Goal: Check status: Check status

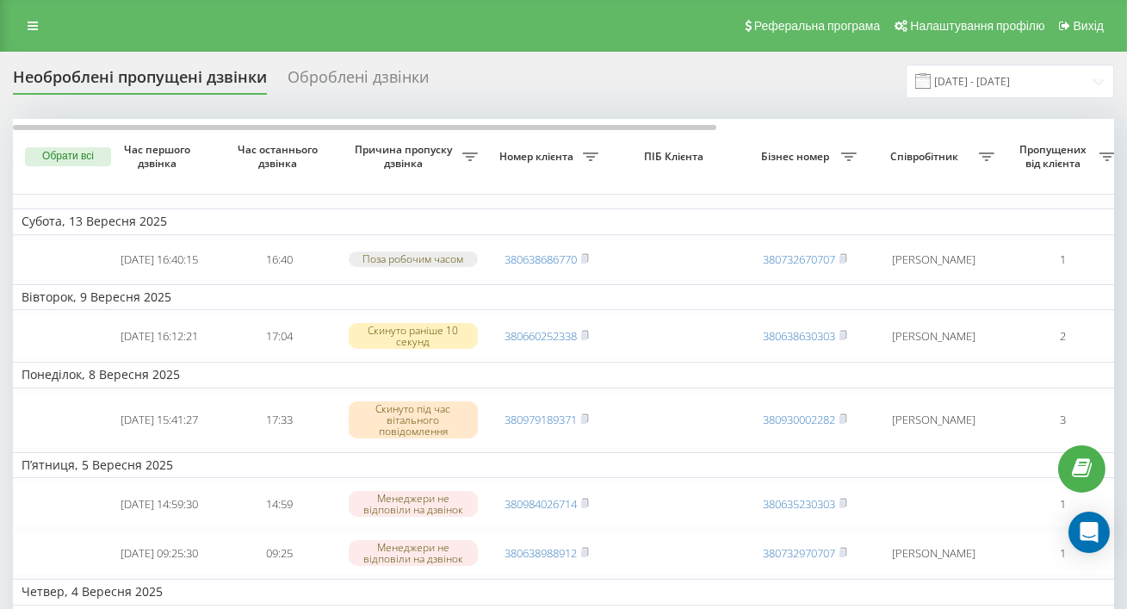
click at [364, 79] on div "Оброблені дзвінки" at bounding box center [358, 81] width 141 height 27
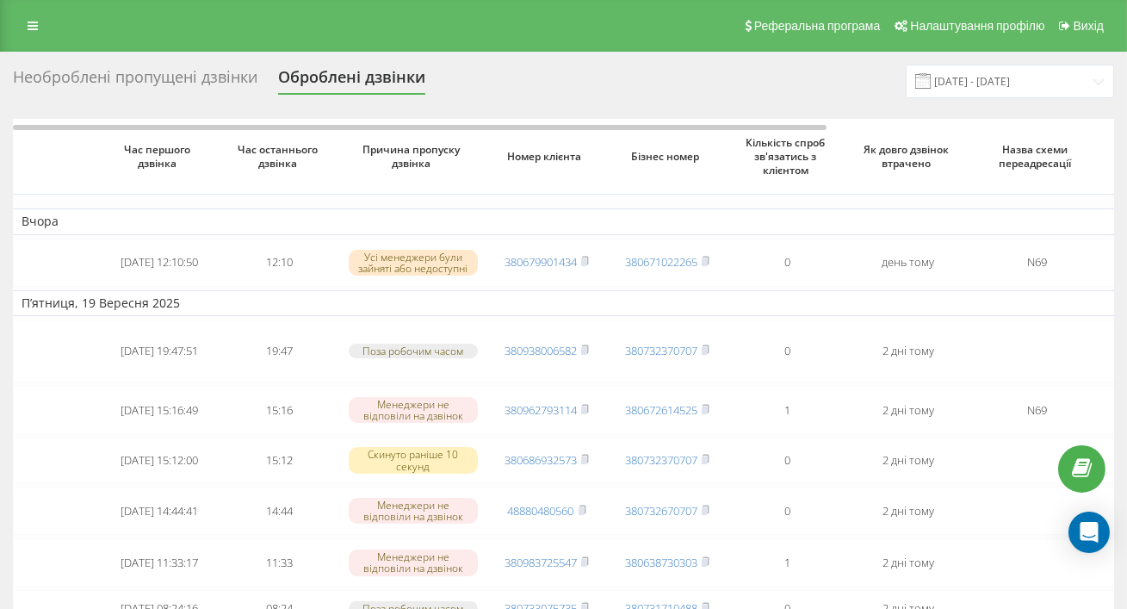
click at [121, 77] on div "Необроблені пропущені дзвінки" at bounding box center [135, 81] width 244 height 27
